Goal: Check status

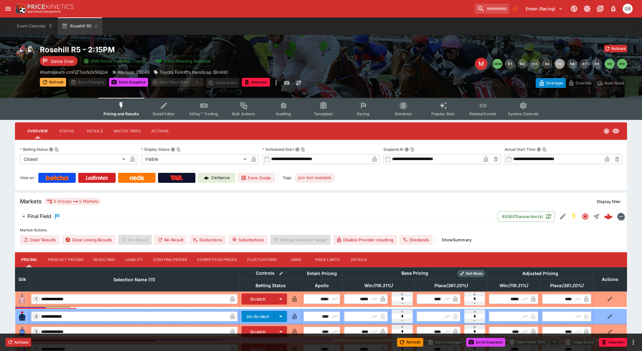
click at [53, 81] on button "Refresh" at bounding box center [53, 82] width 26 height 9
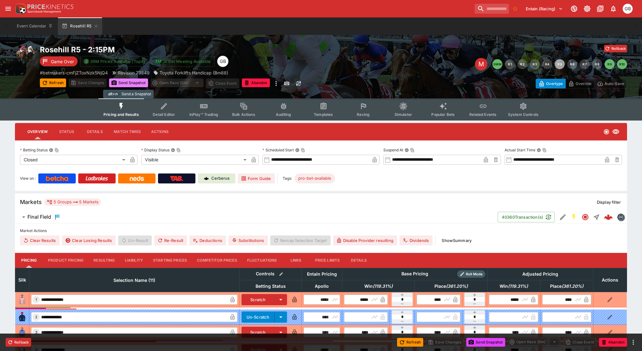
click at [130, 83] on button "Send Snapshot" at bounding box center [128, 83] width 39 height 9
click at [50, 82] on button "Refresh" at bounding box center [53, 83] width 26 height 9
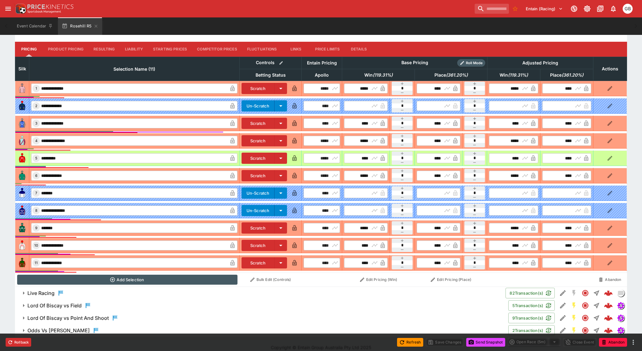
scroll to position [218, 0]
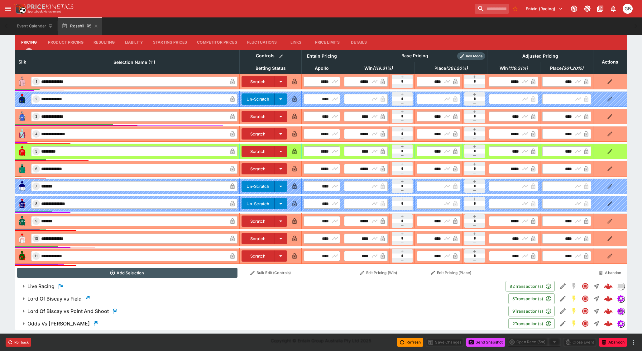
click at [97, 312] on h6 "Lord Of Biscay vs Point And Shoot" at bounding box center [67, 311] width 81 height 7
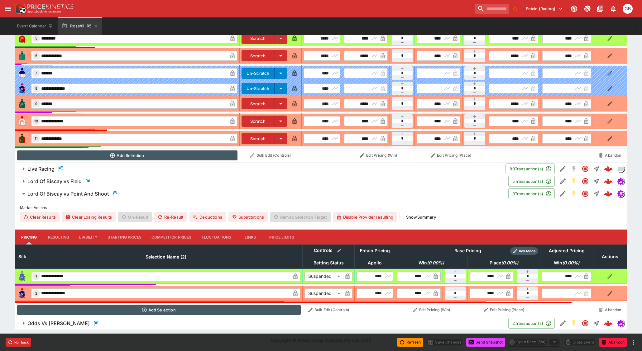
scroll to position [329, 0]
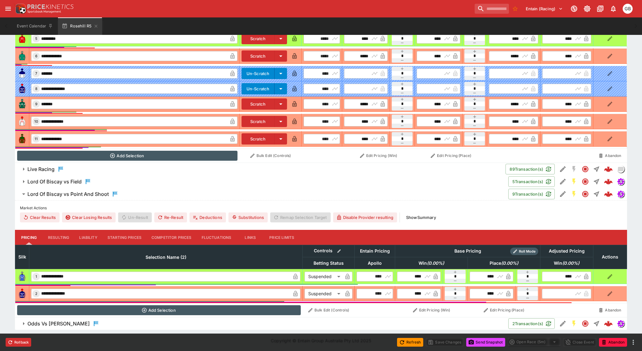
click at [24, 194] on icon "button" at bounding box center [23, 195] width 3 height 2
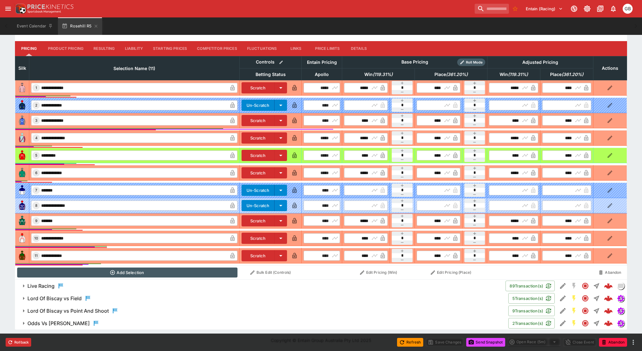
scroll to position [211, 0]
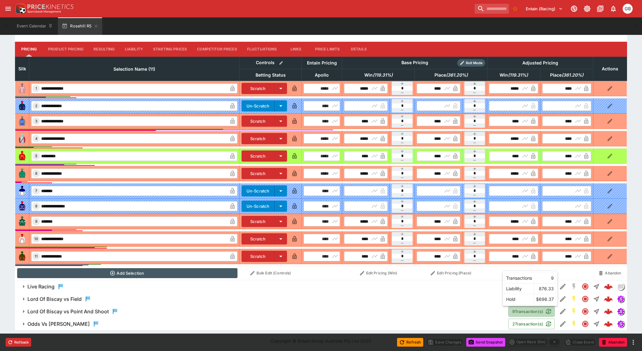
click at [521, 312] on button "9 Transaction(s)" at bounding box center [532, 312] width 46 height 11
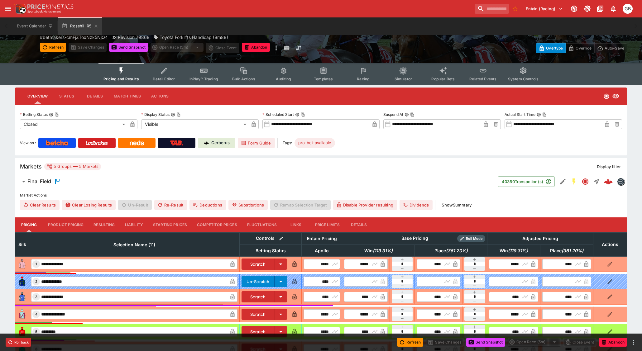
scroll to position [0, 0]
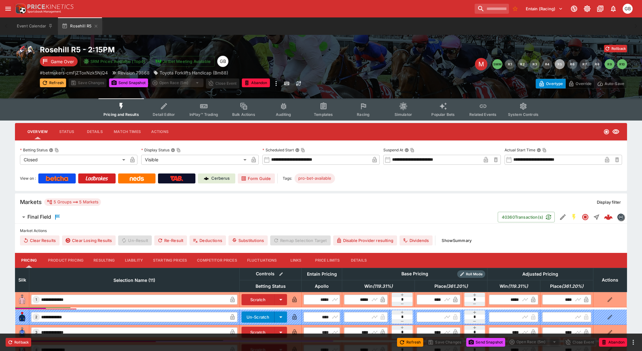
click at [51, 82] on button "Refresh" at bounding box center [53, 83] width 26 height 9
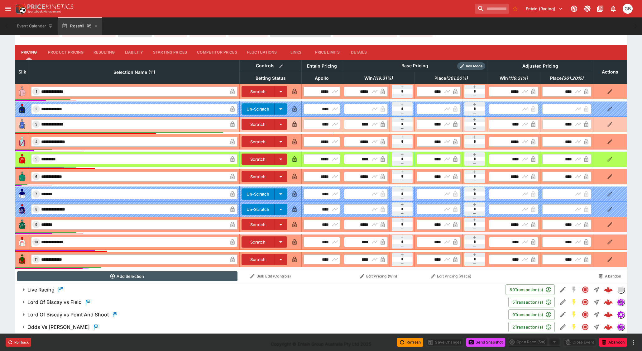
scroll to position [211, 0]
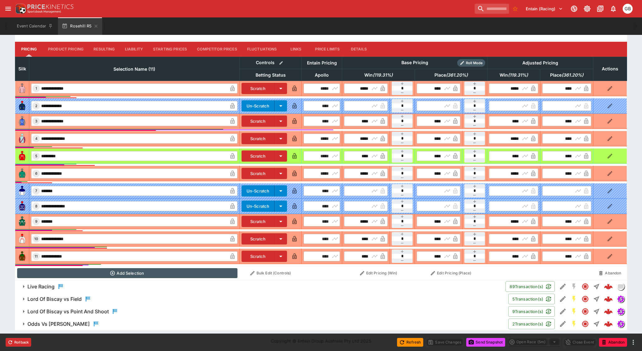
click at [53, 323] on h6 "Odds Vs [PERSON_NAME]" at bounding box center [58, 324] width 62 height 7
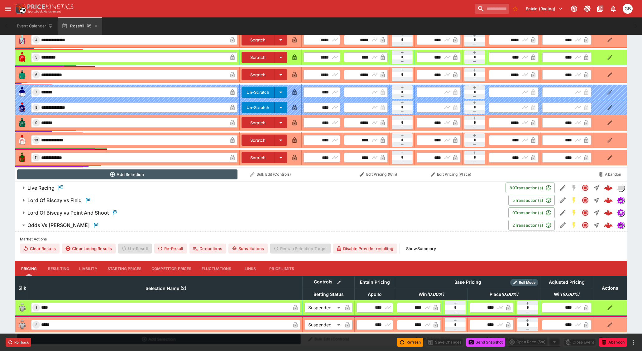
scroll to position [325, 0]
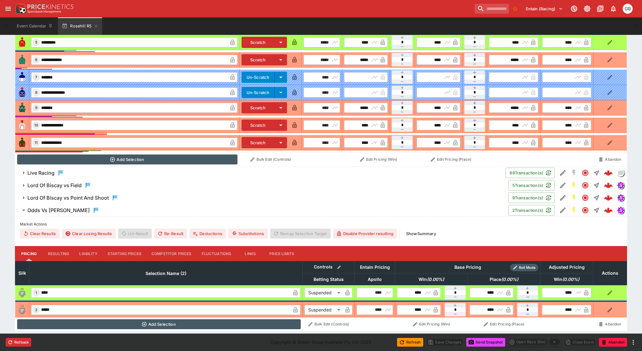
click at [25, 211] on icon "button" at bounding box center [23, 210] width 7 height 7
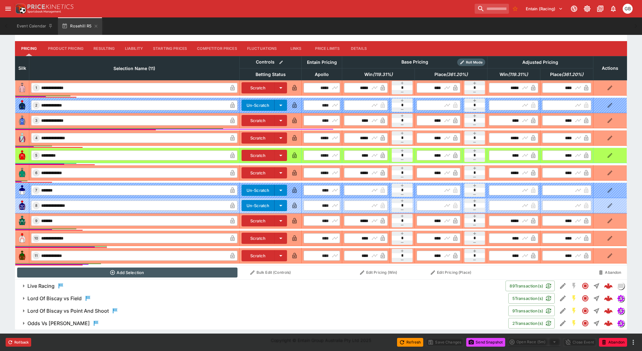
scroll to position [211, 0]
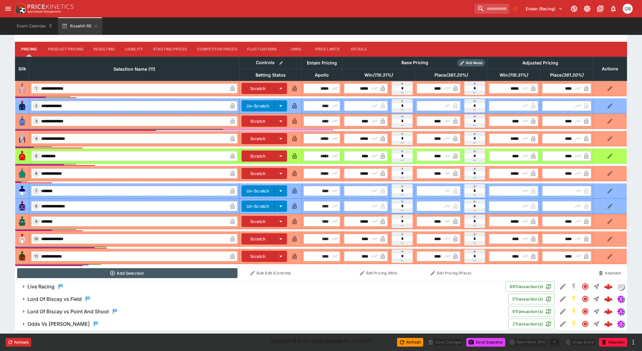
click at [44, 297] on h6 "Lord Of Biscay vs Field" at bounding box center [54, 299] width 54 height 7
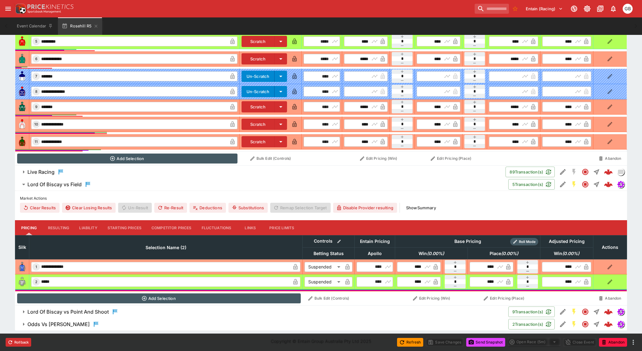
scroll to position [327, 0]
click at [23, 184] on icon "button" at bounding box center [23, 185] width 3 height 2
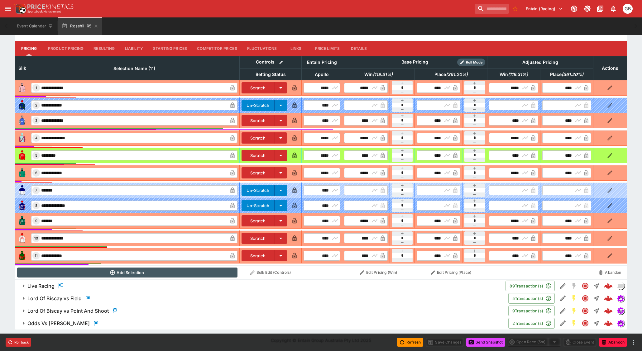
scroll to position [211, 0]
